Goal: Check status: Check status

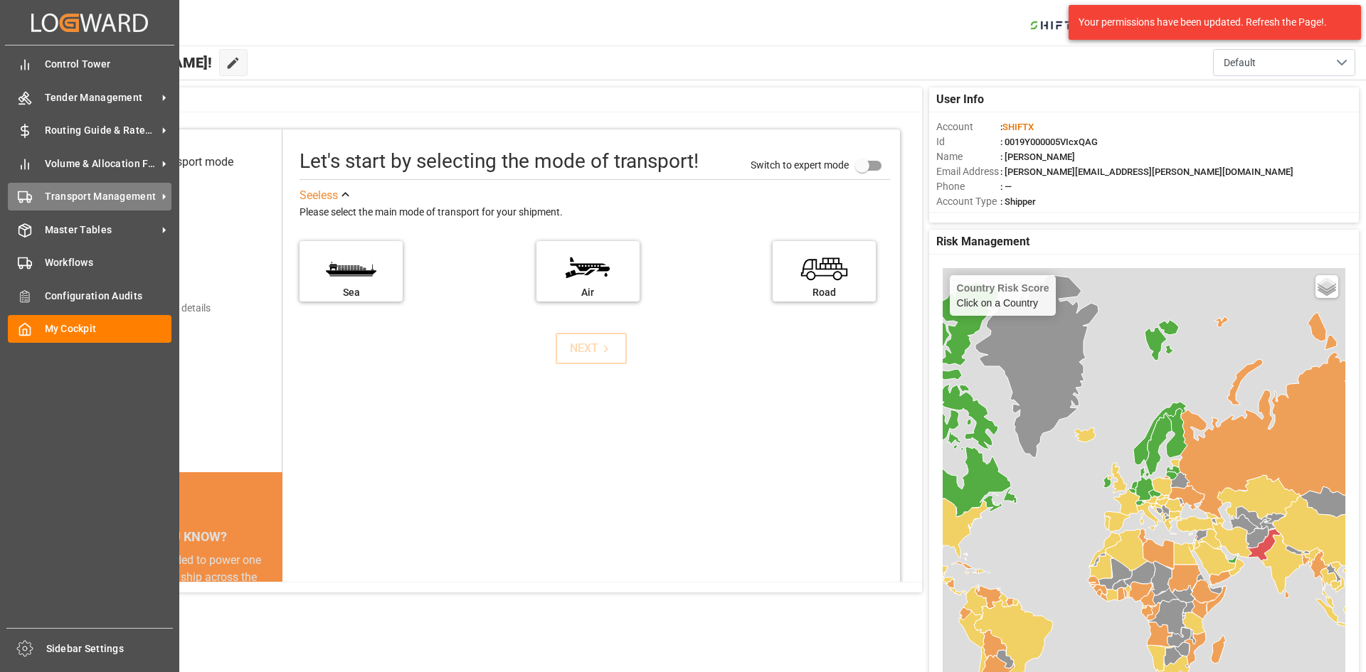
click at [68, 194] on span "Transport Management" at bounding box center [101, 196] width 112 height 15
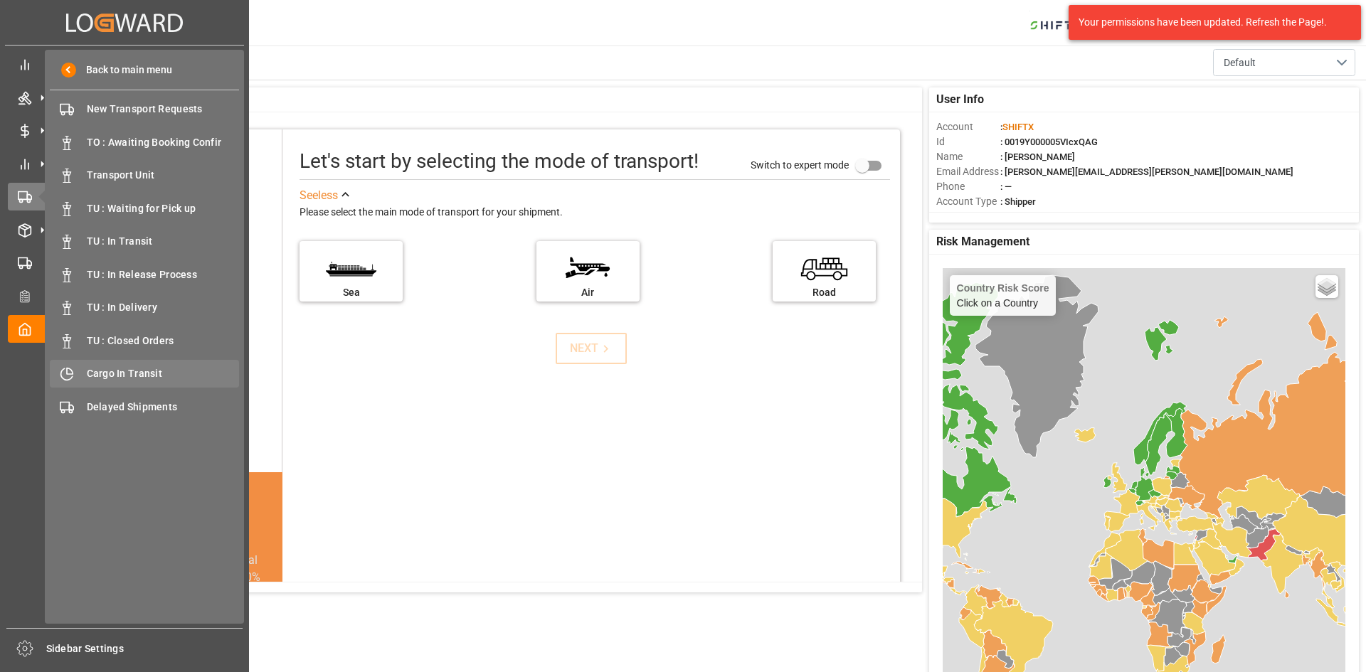
click at [122, 366] on div "Cargo In Transit Cargo In Transit" at bounding box center [144, 374] width 189 height 28
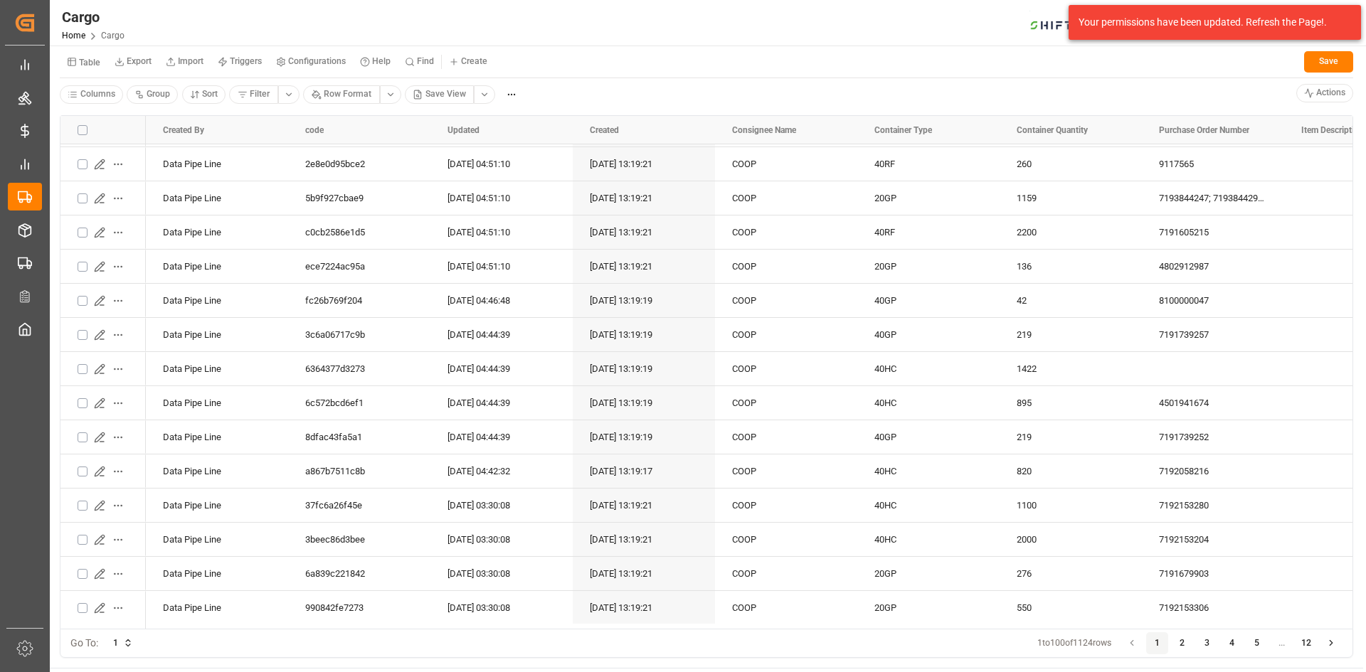
scroll to position [2846, 0]
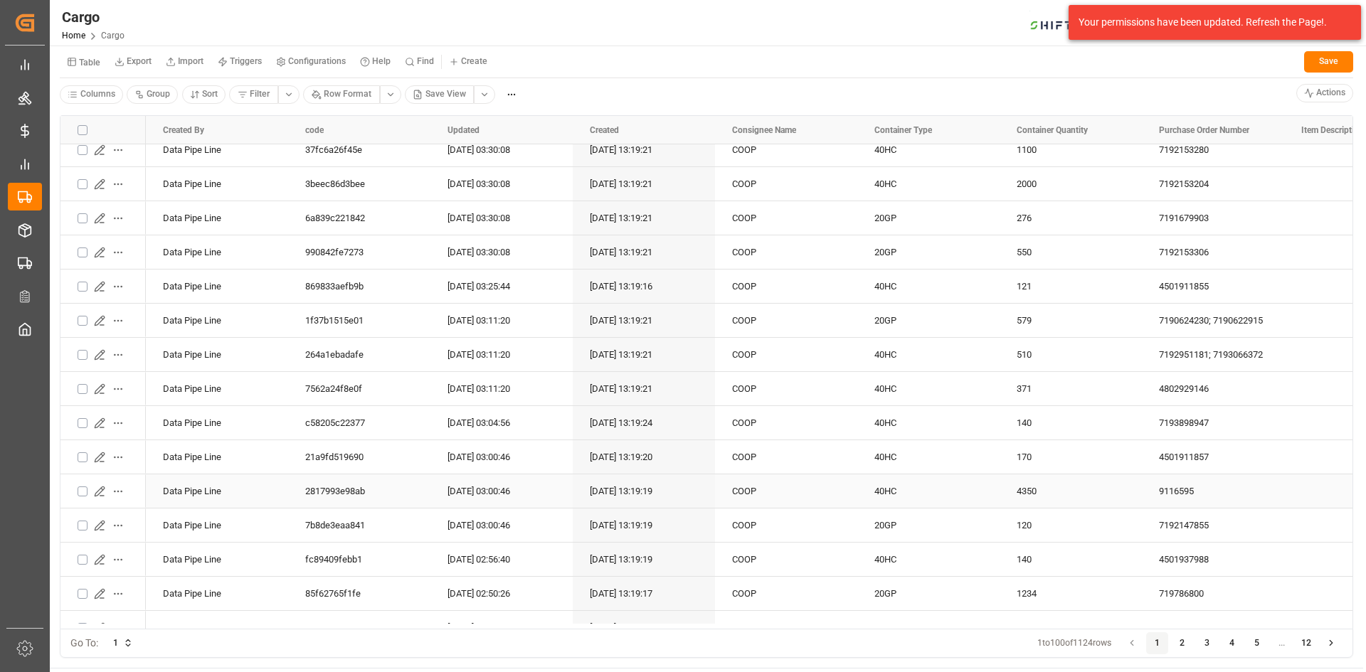
click at [101, 492] on icon "Press SPACE to select this row." at bounding box center [99, 491] width 9 height 9
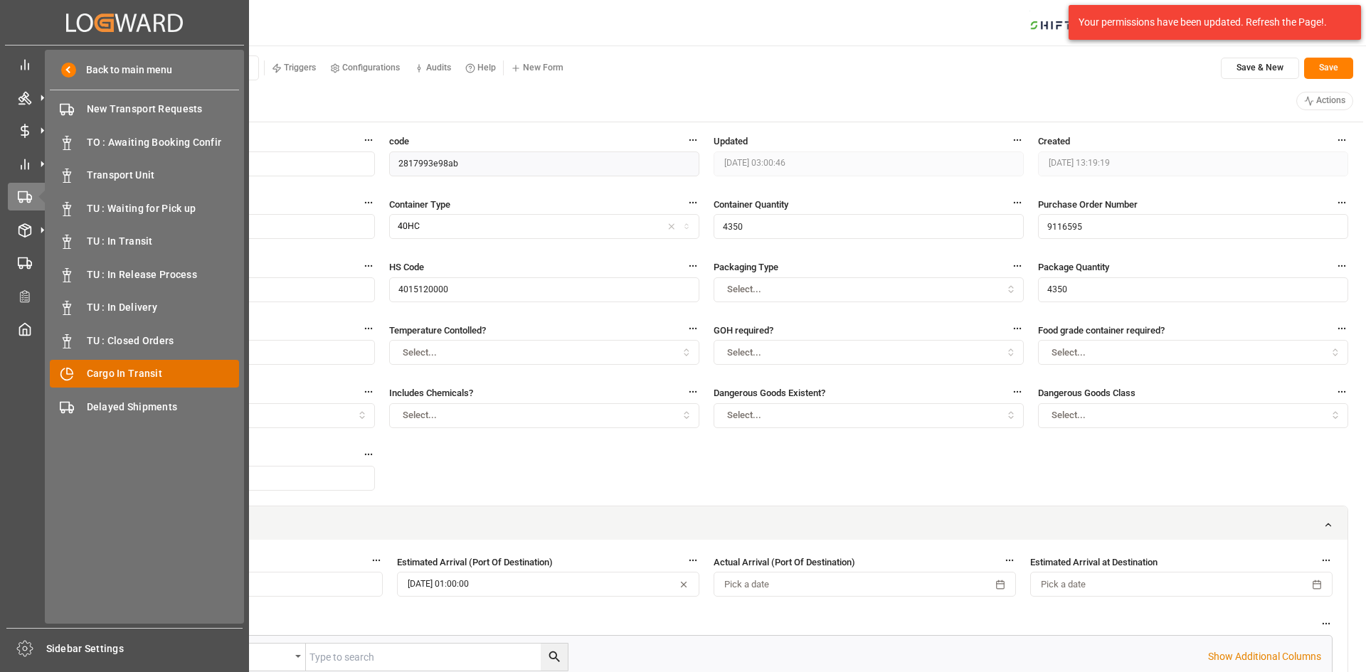
click at [102, 375] on span "Cargo In Transit" at bounding box center [163, 373] width 153 height 15
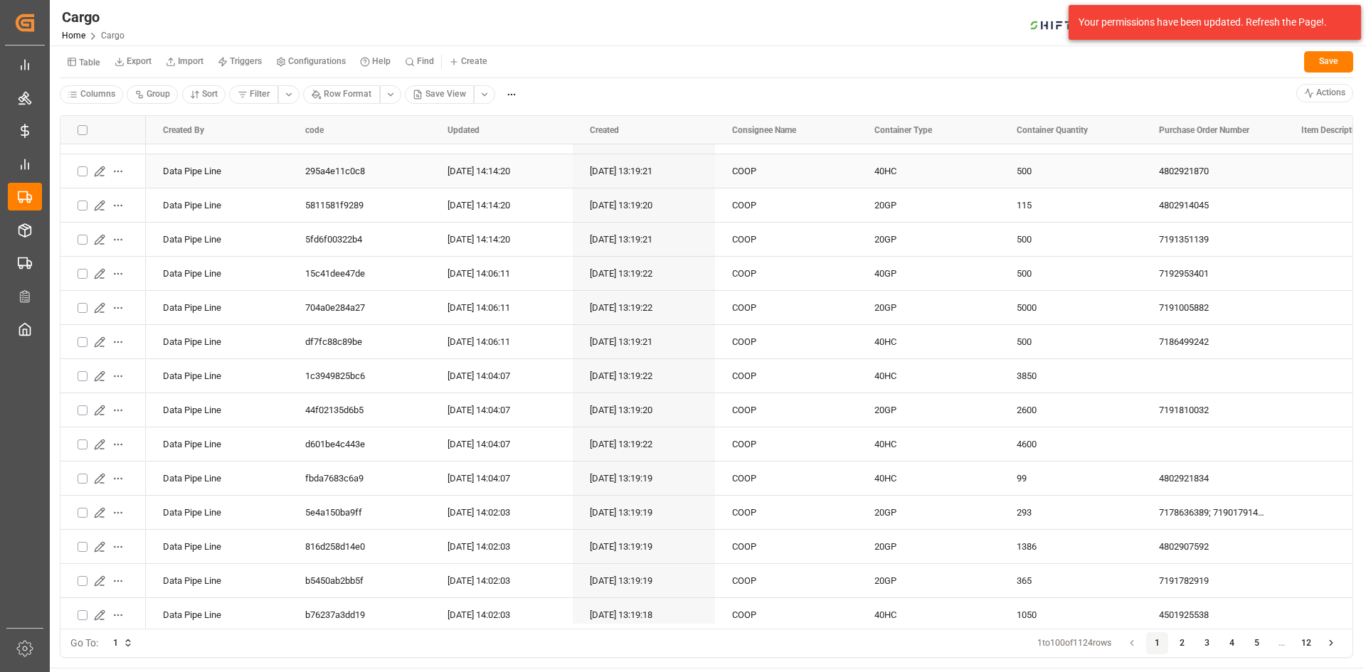
scroll to position [854, 0]
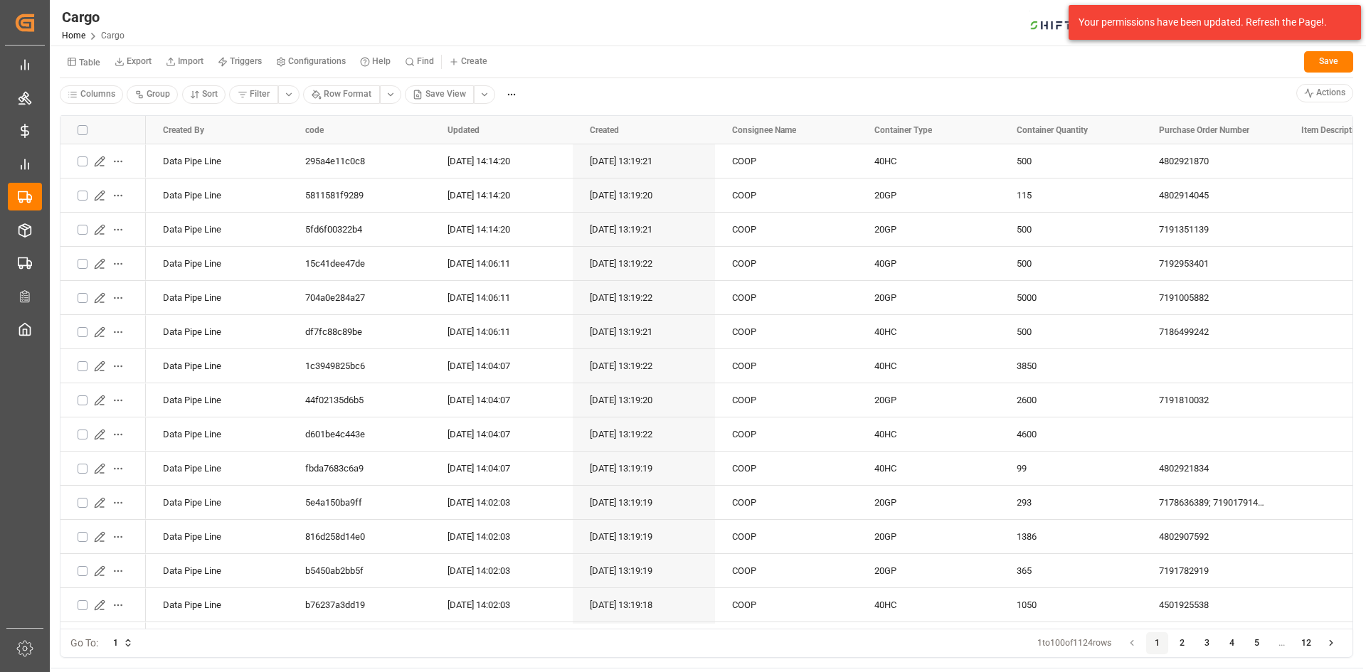
click at [1224, 646] on button "4" at bounding box center [1232, 643] width 23 height 23
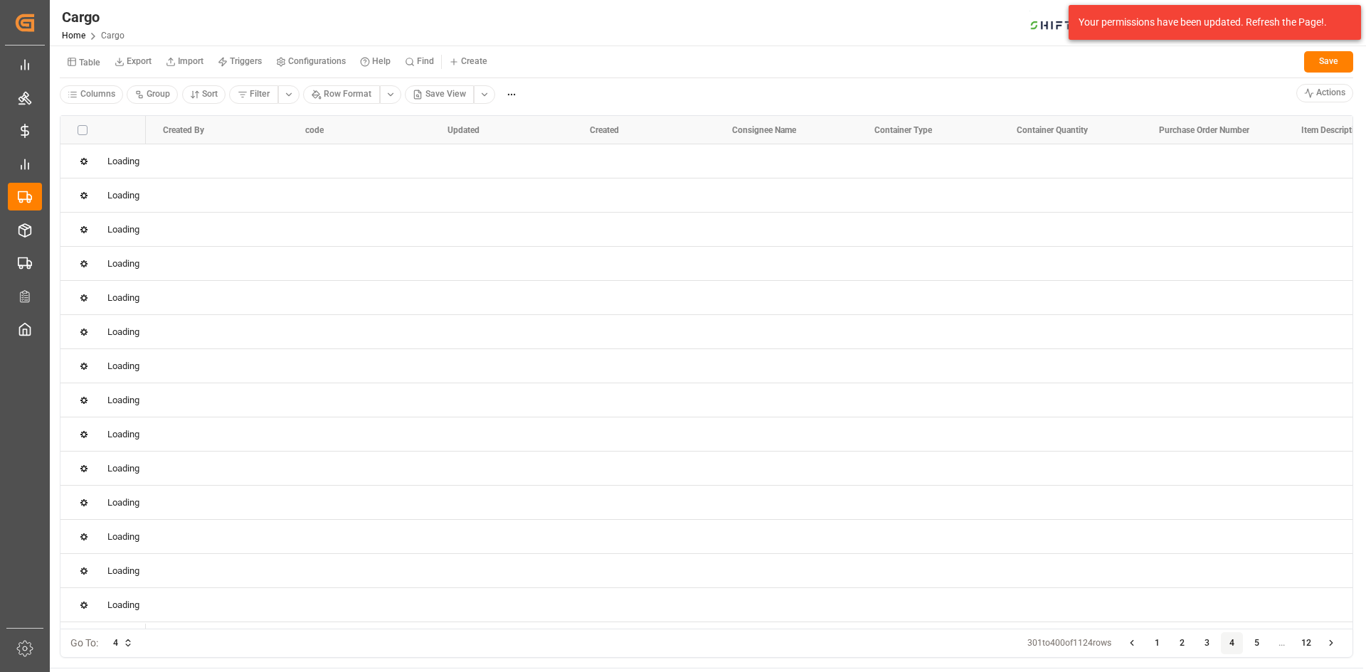
scroll to position [0, 0]
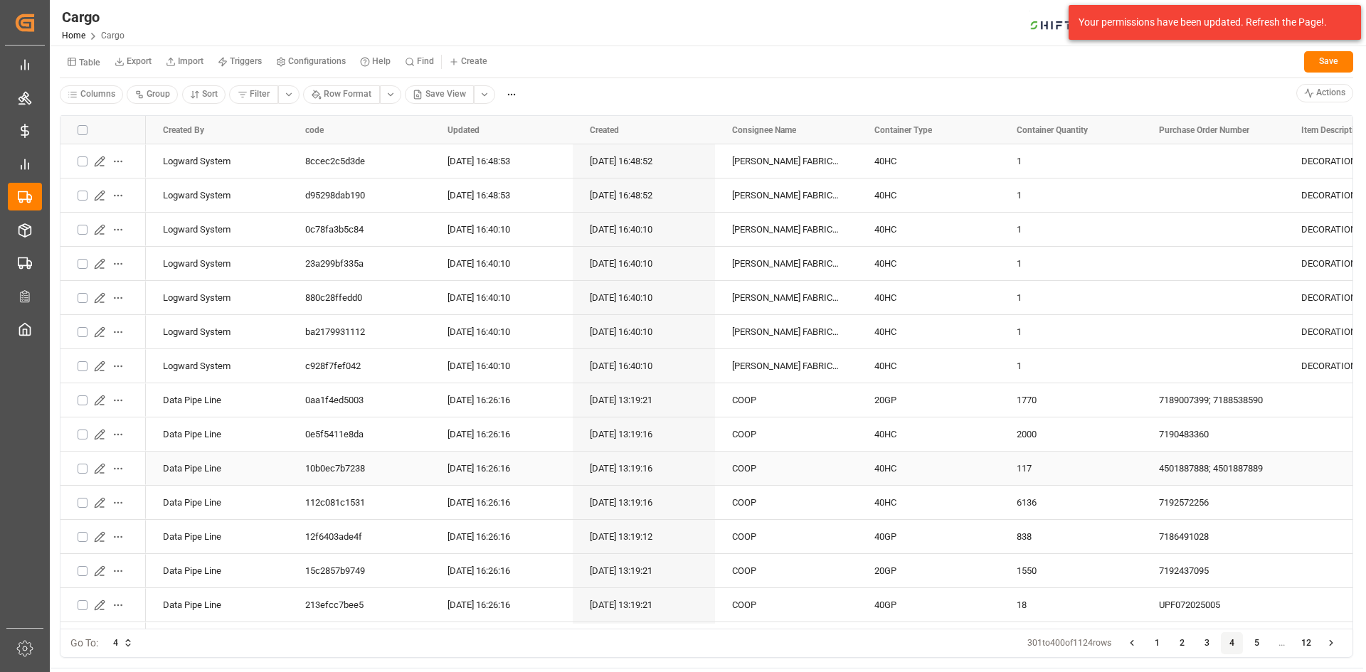
click at [100, 467] on icon "Press SPACE to select this row." at bounding box center [99, 468] width 11 height 11
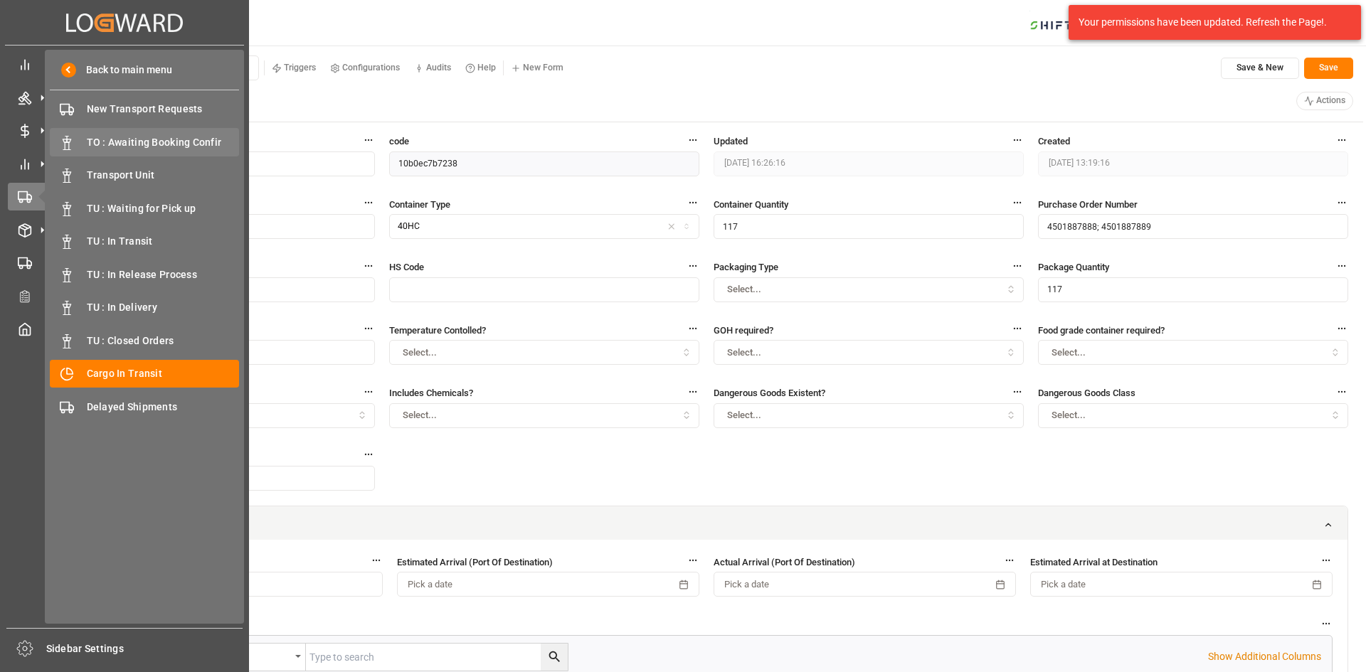
click at [147, 153] on div "TO : Awaiting Booking Confir TO : Awaiting Booking Confir" at bounding box center [144, 142] width 189 height 28
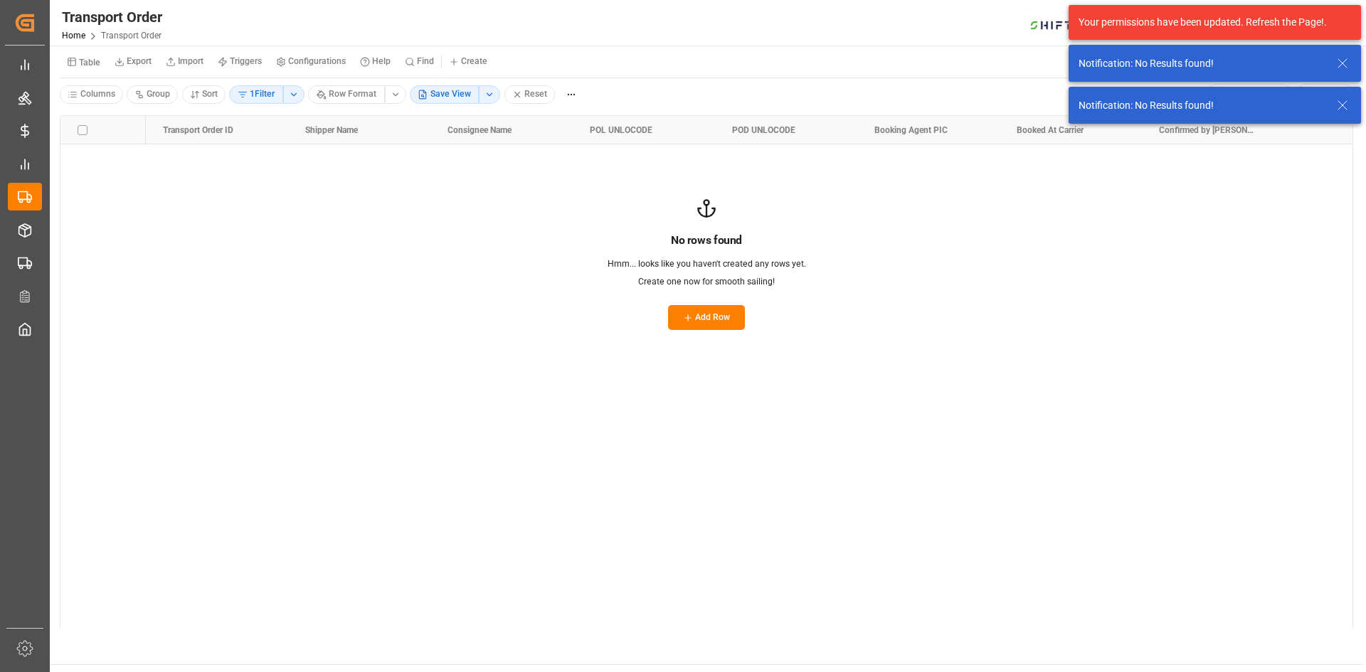
click at [1345, 65] on line at bounding box center [1342, 63] width 9 height 9
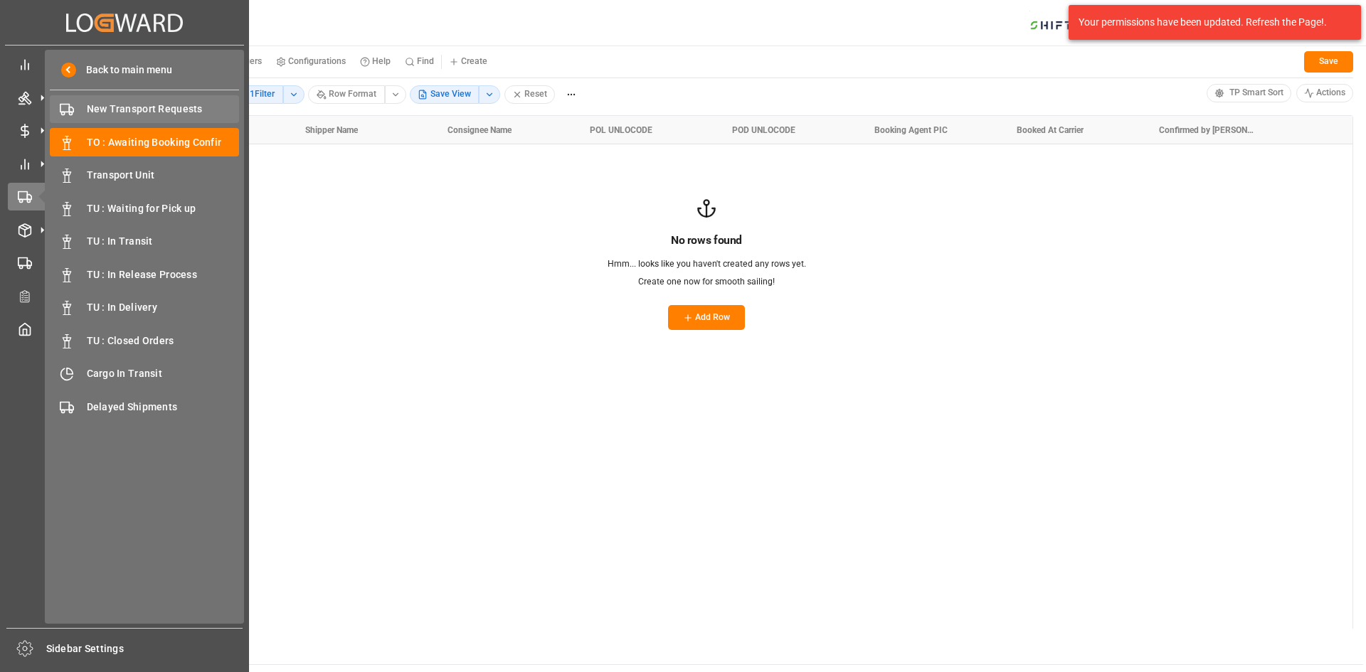
click at [132, 107] on span "New Transport Requests" at bounding box center [163, 109] width 153 height 15
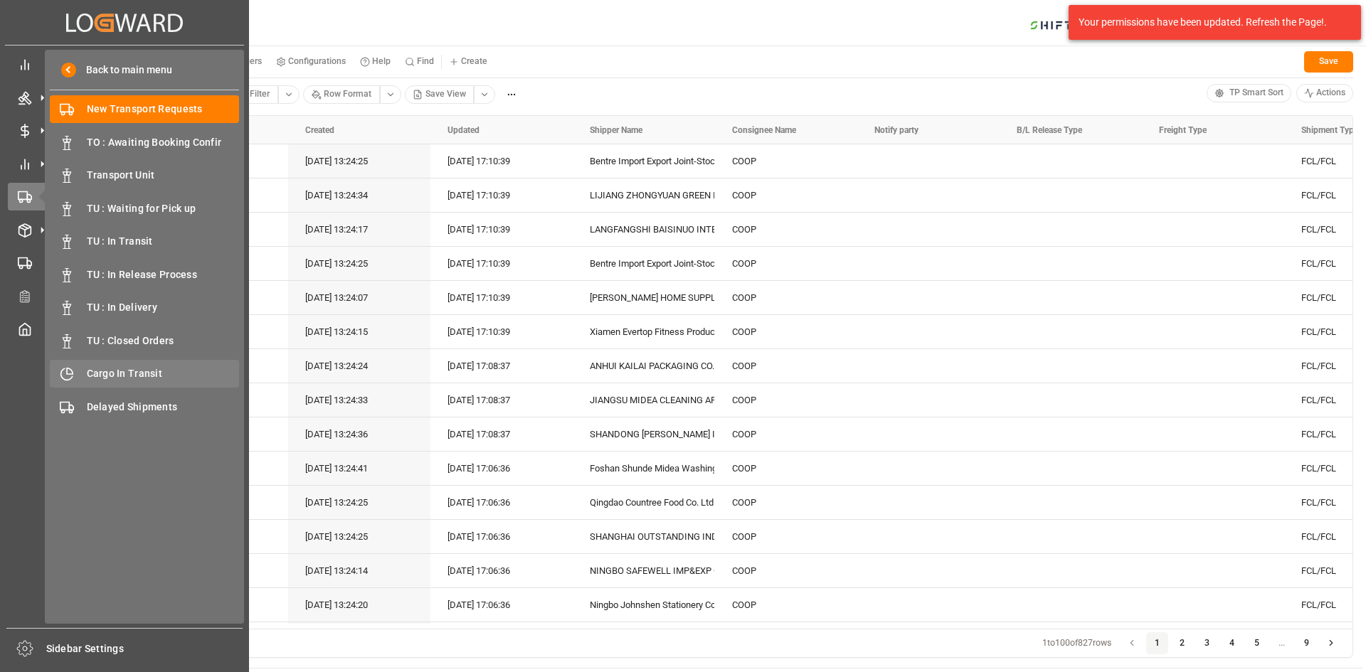
click at [119, 377] on span "Cargo In Transit" at bounding box center [163, 373] width 153 height 15
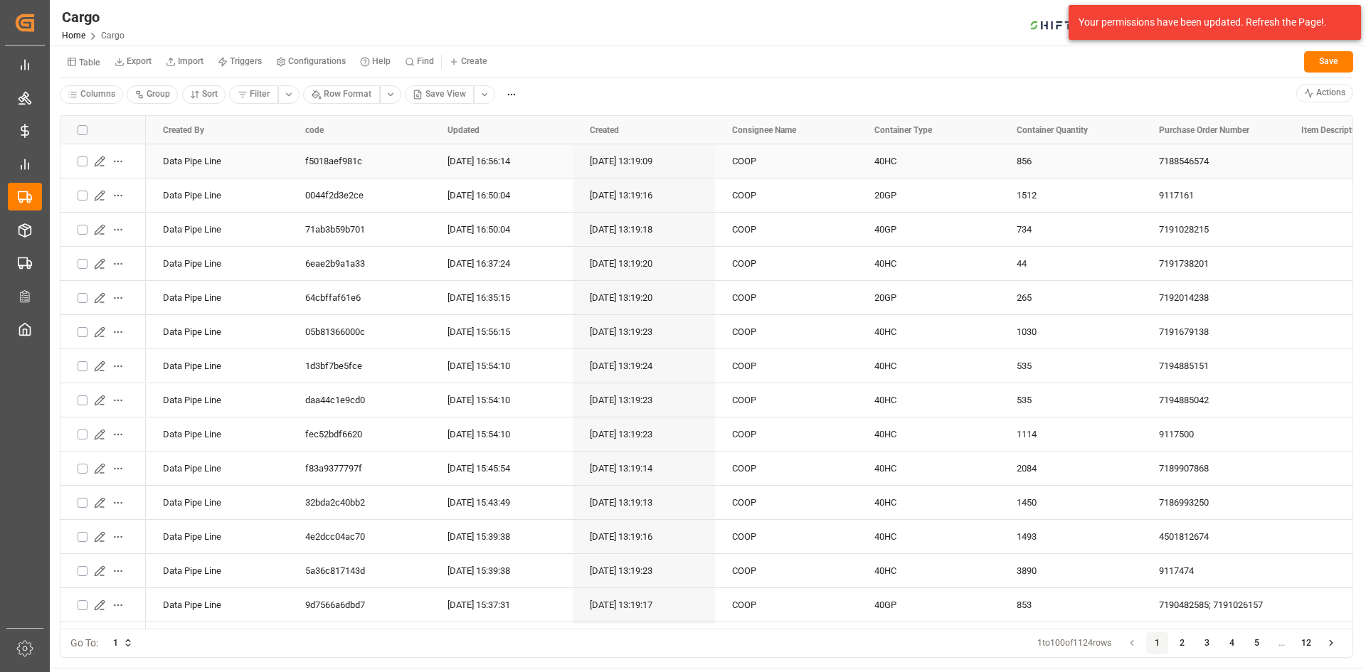
click at [100, 158] on icon "Press SPACE to select this row." at bounding box center [99, 161] width 11 height 11
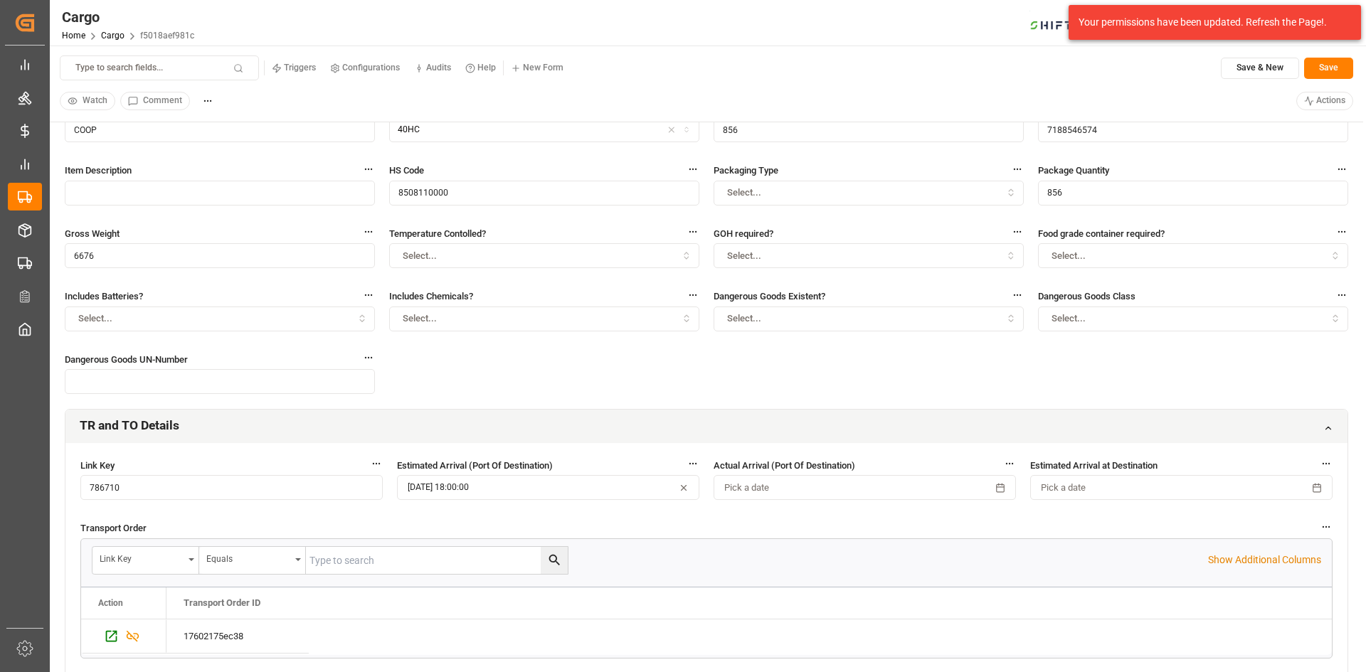
scroll to position [213, 0]
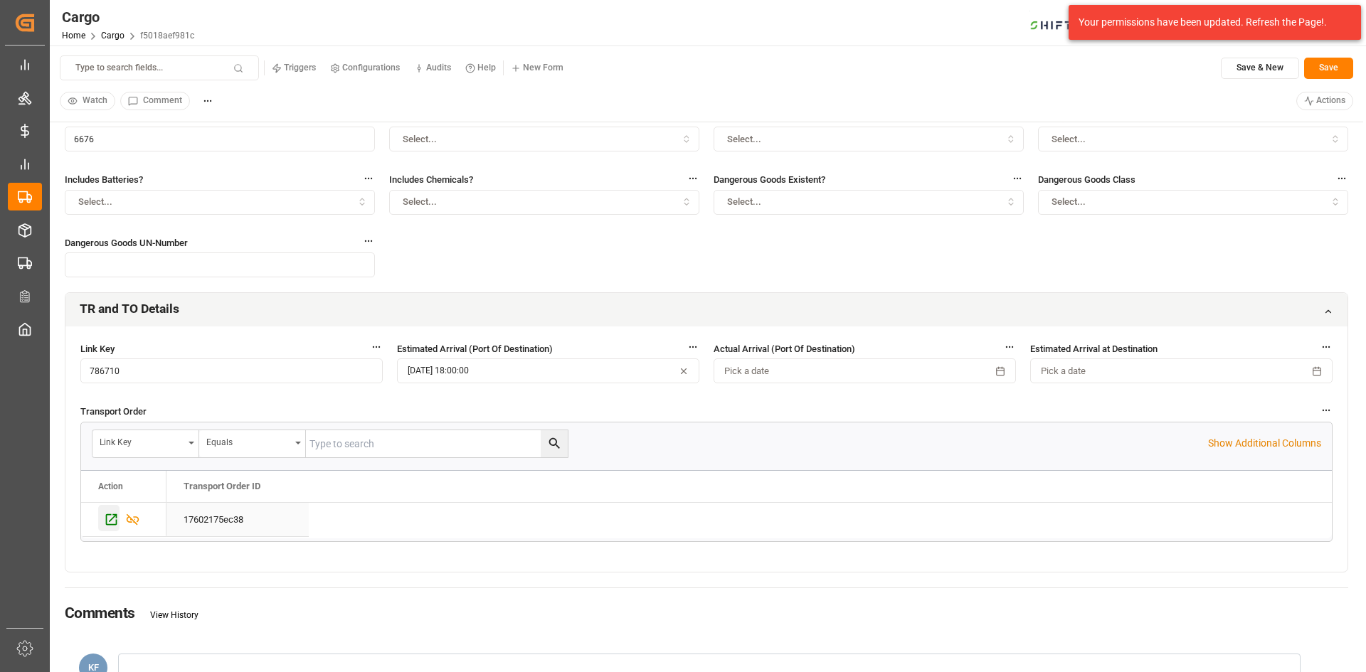
click at [112, 522] on icon "Press SPACE to select this row." at bounding box center [111, 519] width 15 height 15
click at [928, 40] on div "Cargo Home Cargo f5018aef981c 1 Notifications Only show unread All Mark all cat…" at bounding box center [703, 23] width 1326 height 46
click at [1284, 18] on div "Your permissions have been updated. Refresh the Page!." at bounding box center [1210, 22] width 262 height 15
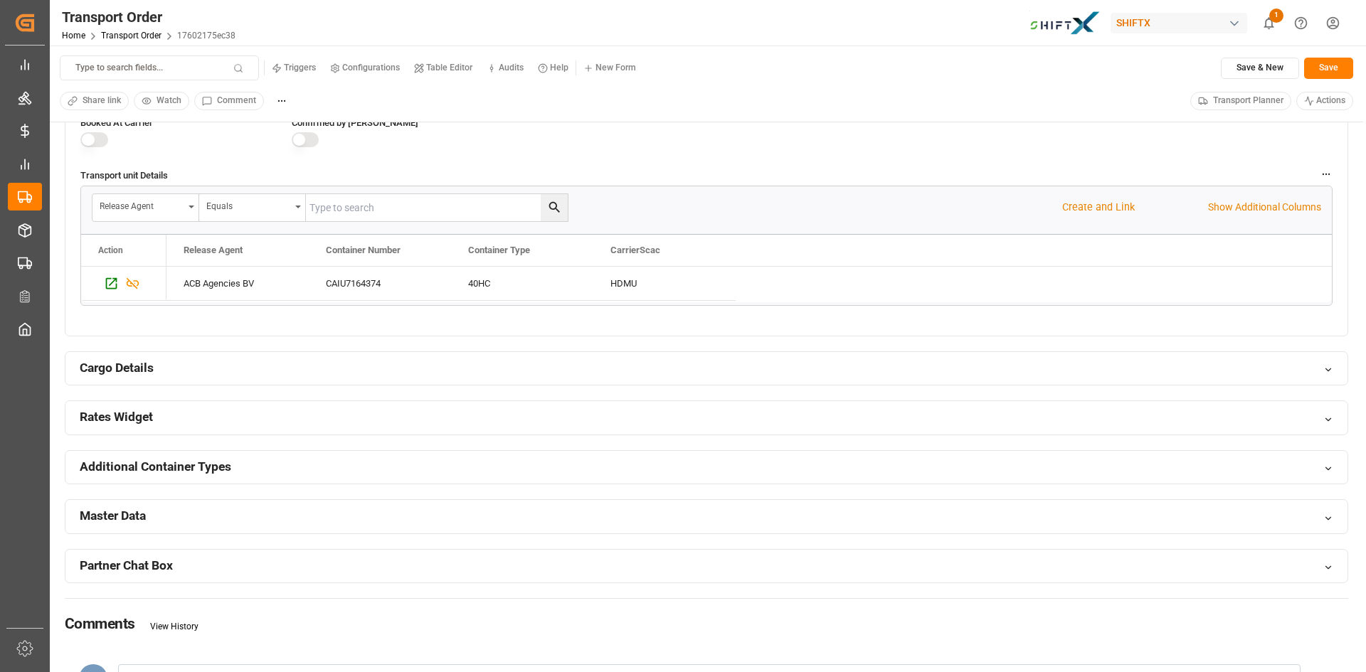
scroll to position [640, 0]
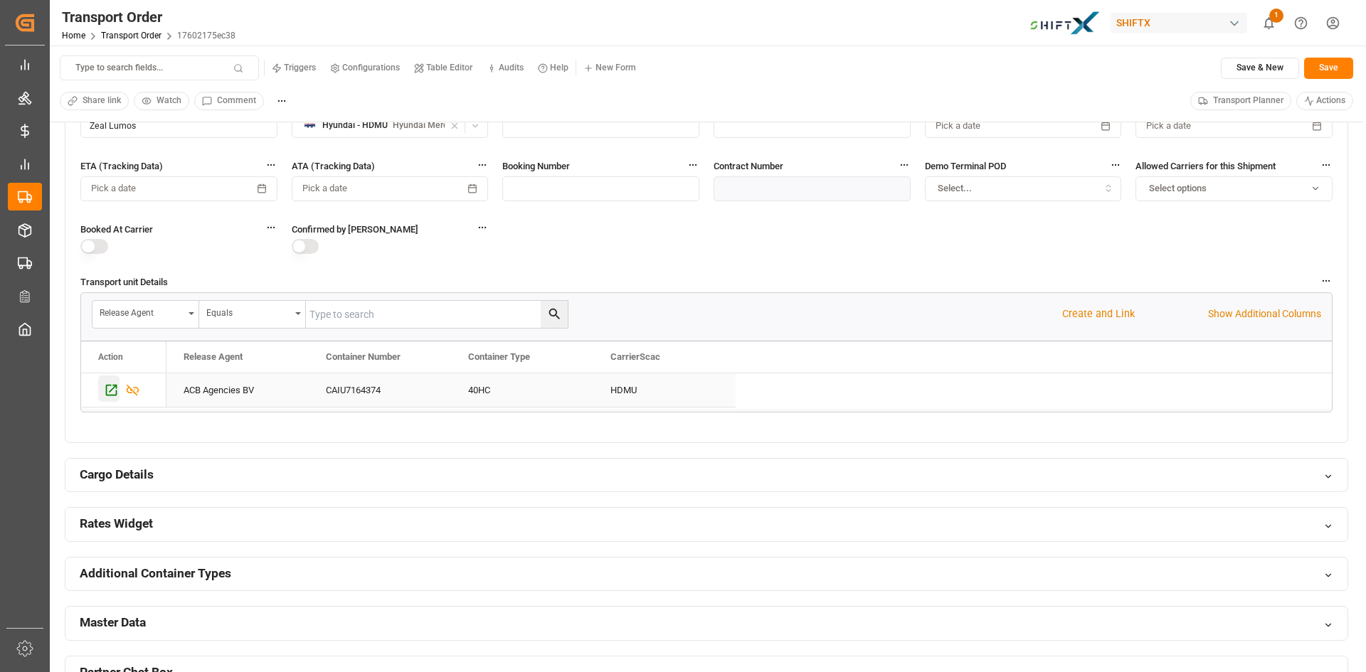
click at [109, 393] on icon "Press SPACE to select this row." at bounding box center [111, 390] width 15 height 15
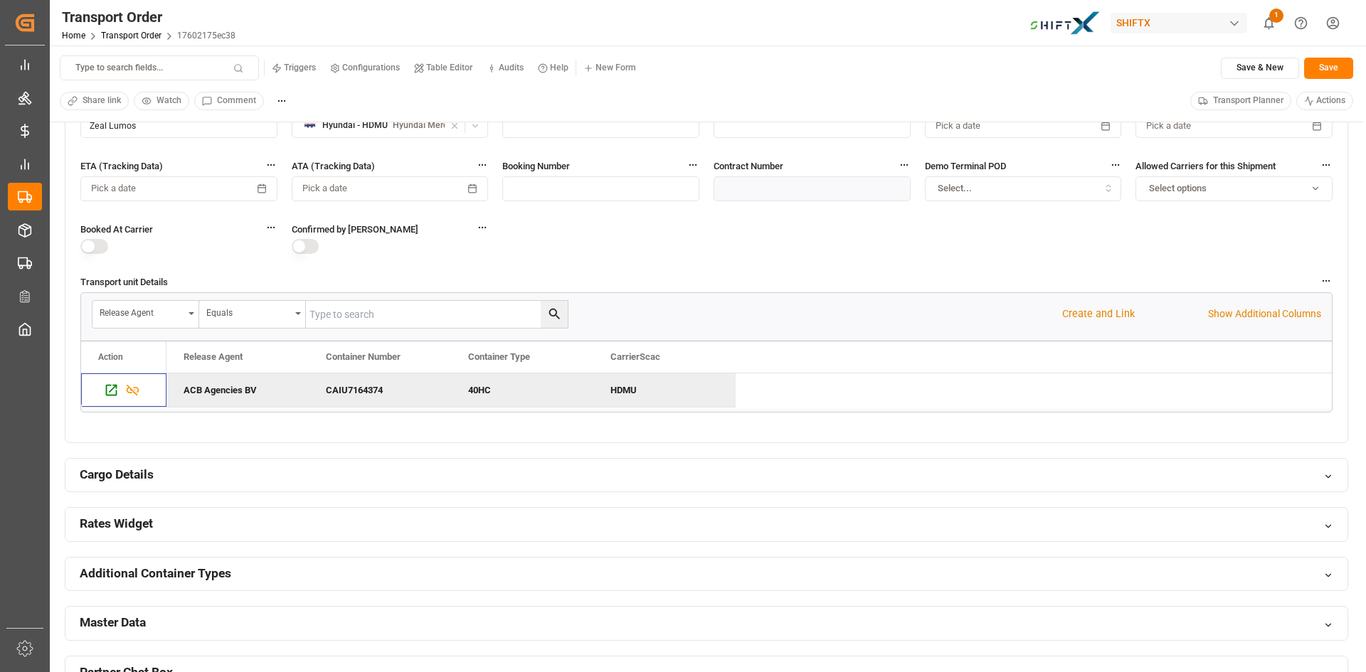
click at [1337, 18] on html "Created by potrace 1.15, written by Peter Selinger 2001-2017 Created by potrace…" at bounding box center [683, 336] width 1366 height 672
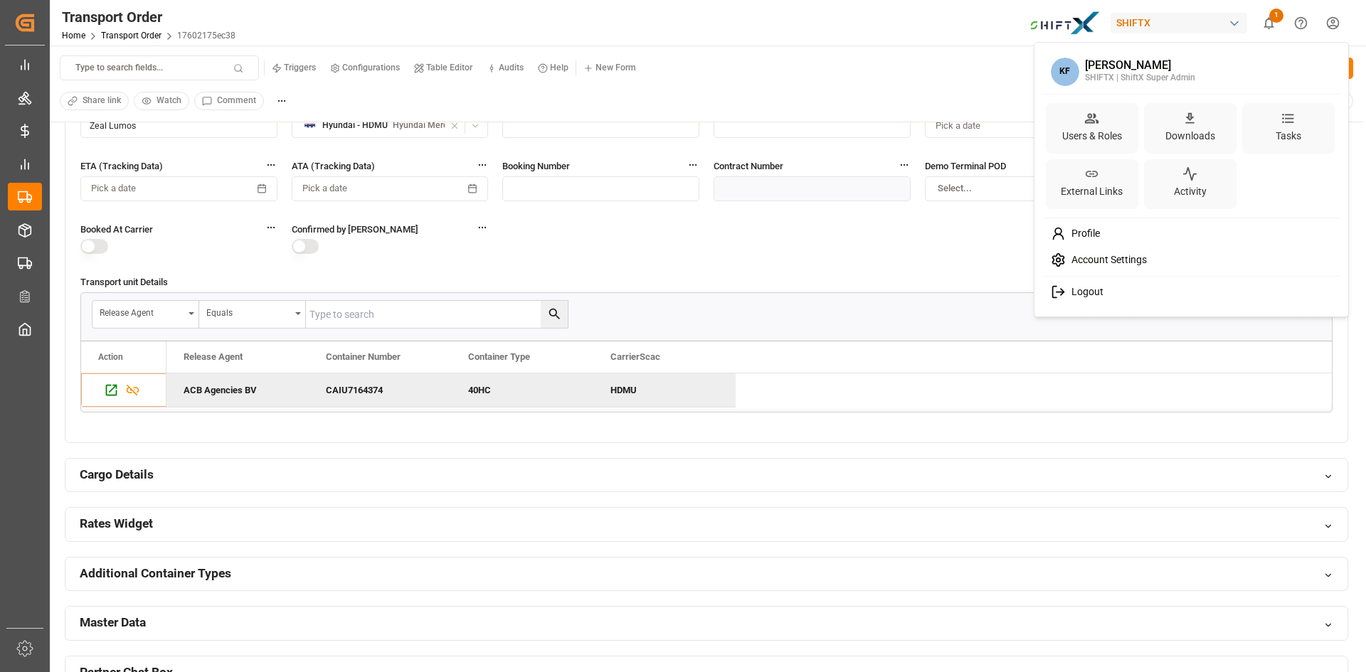
click at [1085, 297] on span "Logout" at bounding box center [1085, 292] width 38 height 13
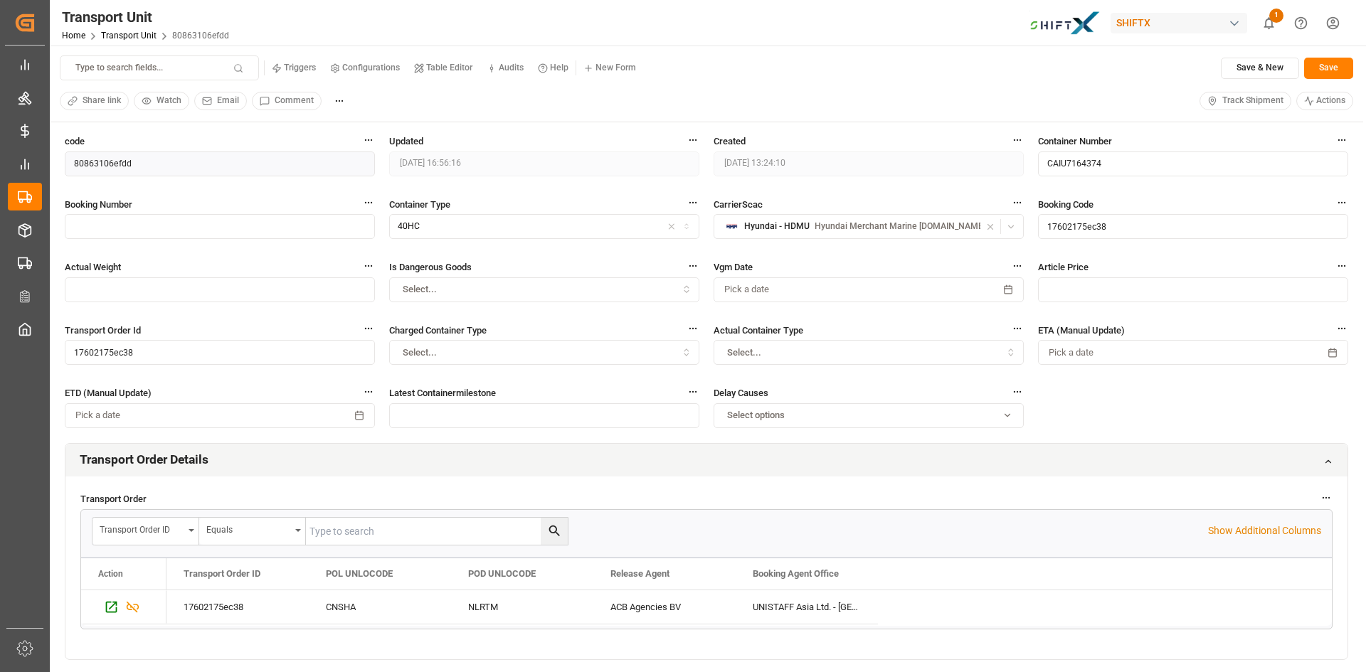
click at [1256, 102] on span "Track Shipment" at bounding box center [1252, 101] width 61 height 13
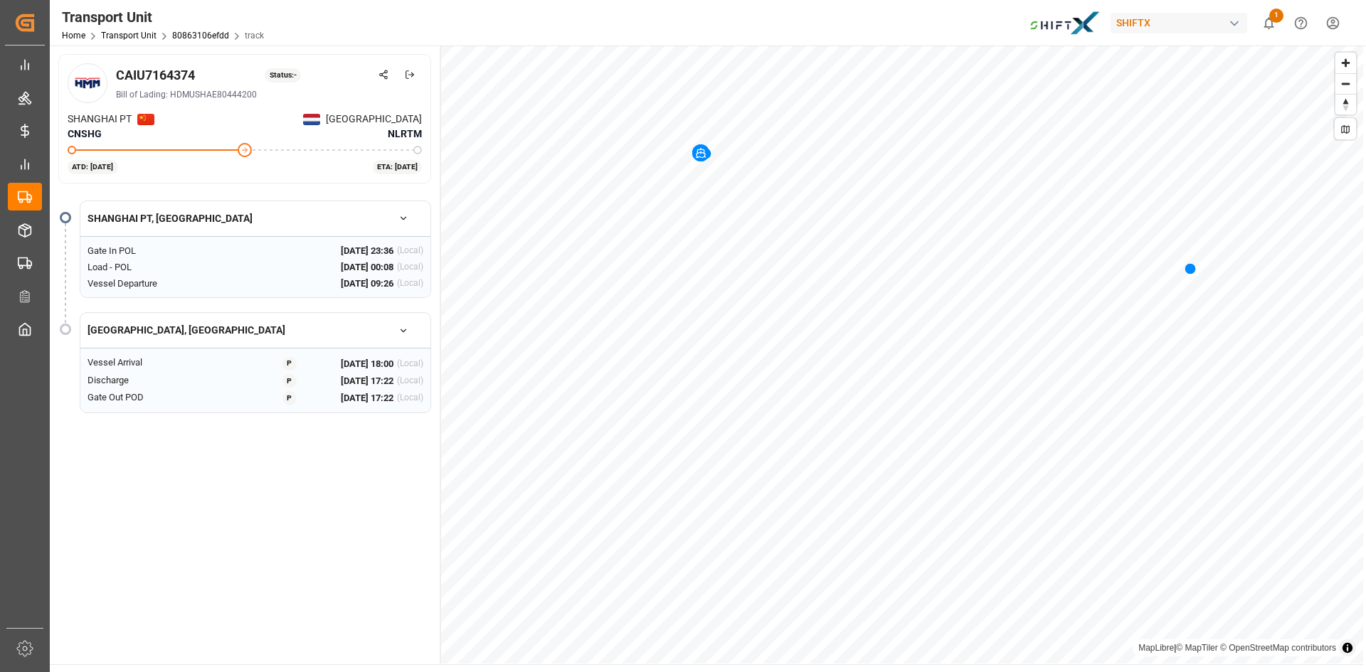
click at [1332, 33] on html "Created by potrace 1.15, written by Peter Selinger 2001-2017 Created by potrace…" at bounding box center [683, 336] width 1366 height 672
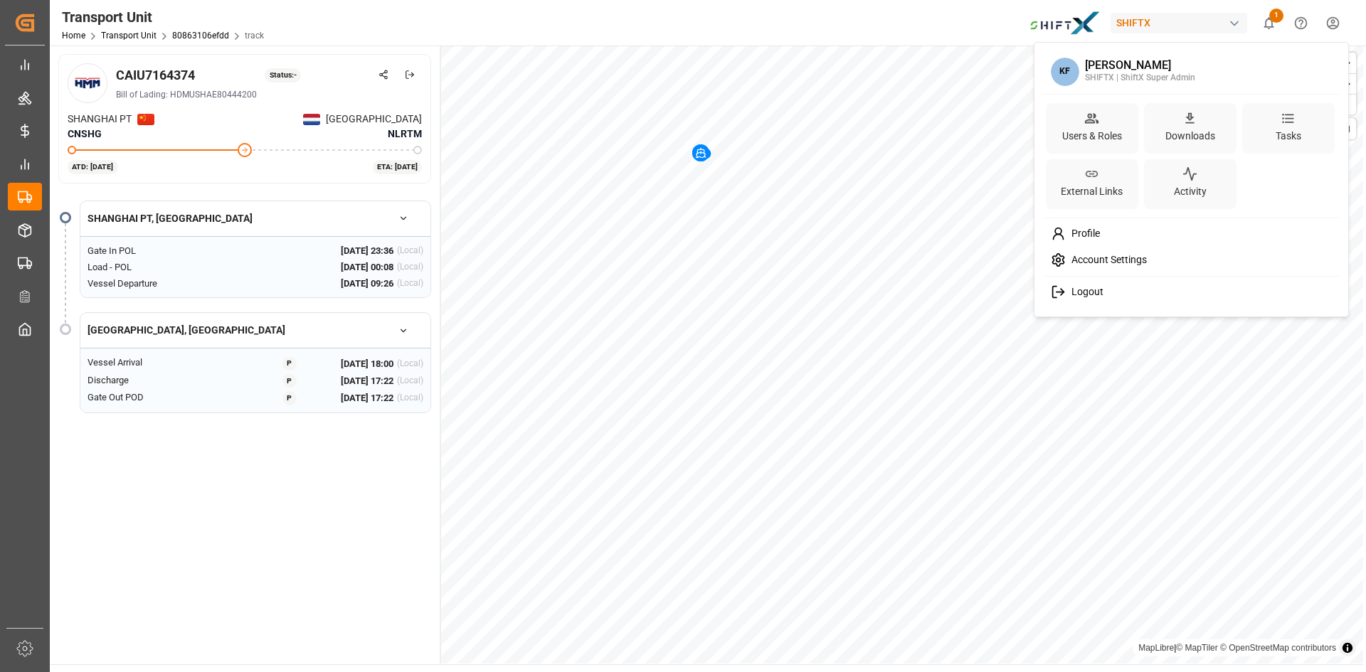
click at [1082, 292] on span "Logout" at bounding box center [1085, 292] width 38 height 13
